Goal: Information Seeking & Learning: Check status

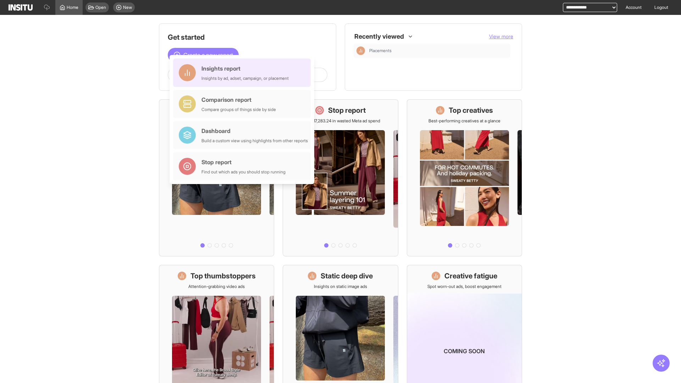
click at [244, 73] on div "Insights report Insights by ad, adset, campaign, or placement" at bounding box center [245, 72] width 87 height 17
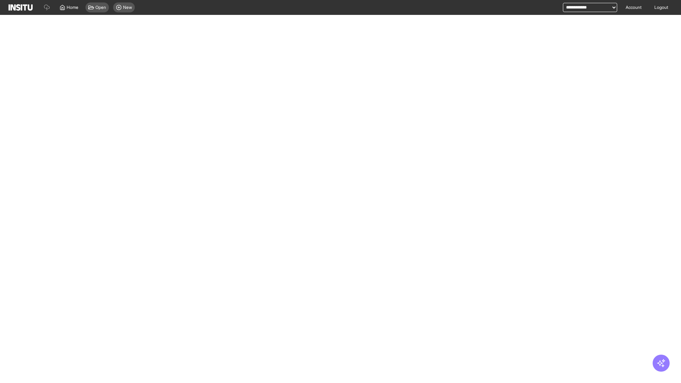
select select "**"
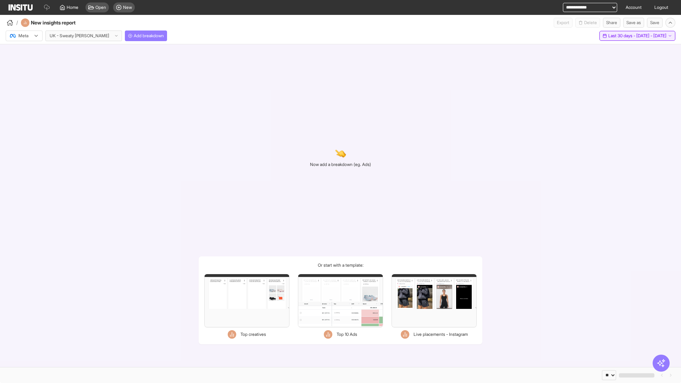
click at [622, 36] on span "Last 30 days - [DATE] - [DATE]" at bounding box center [637, 36] width 58 height 6
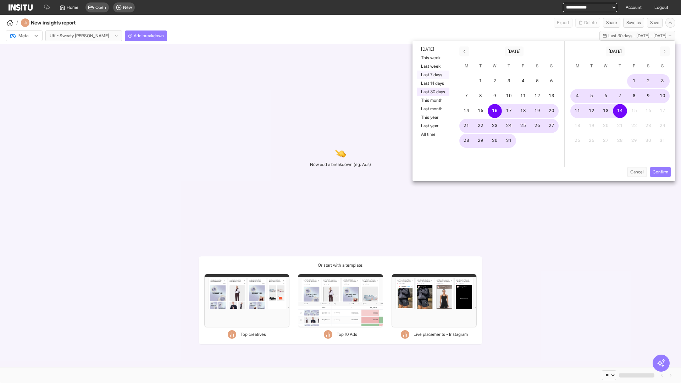
click at [432, 75] on button "Last 7 days" at bounding box center [433, 75] width 33 height 9
